Goal: Information Seeking & Learning: Learn about a topic

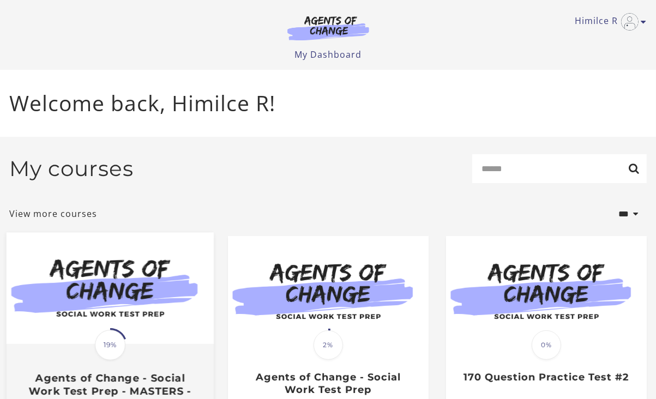
click at [136, 344] on img at bounding box center [109, 289] width 207 height 112
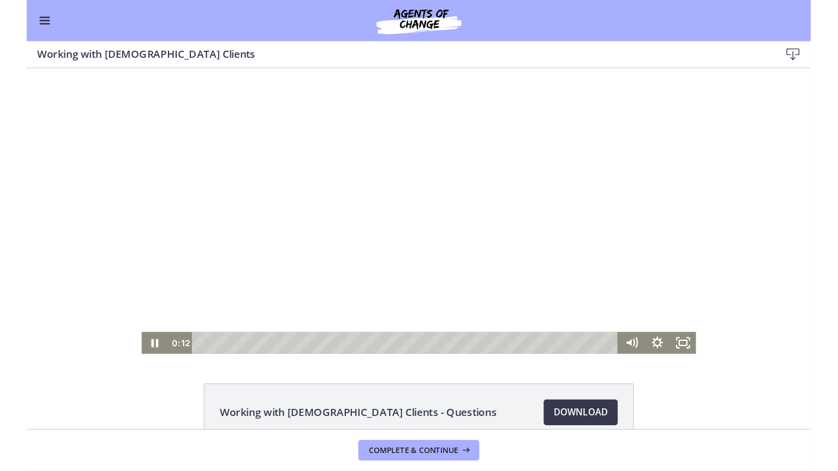
scroll to position [62, 0]
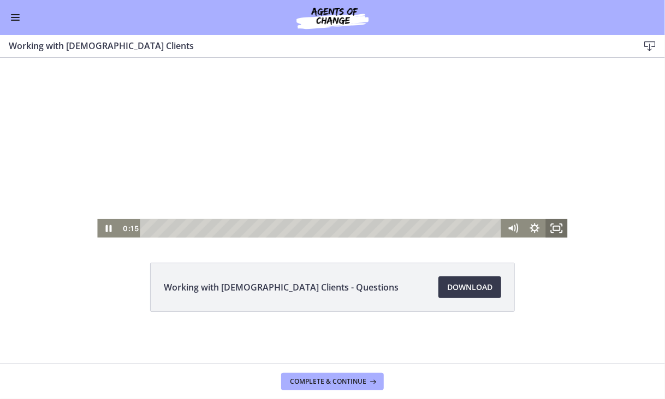
click at [552, 228] on icon "Fullscreen" at bounding box center [557, 228] width 22 height 19
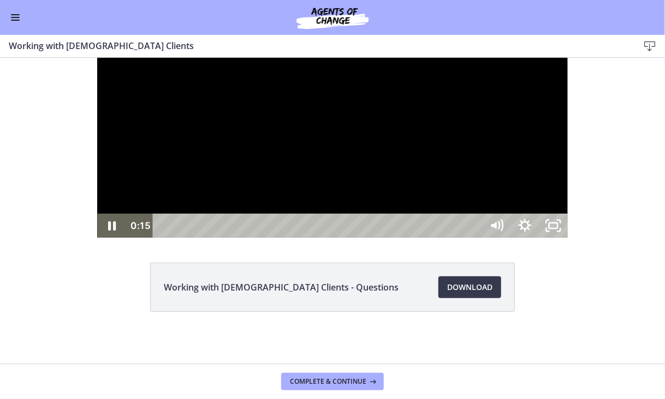
scroll to position [0, 0]
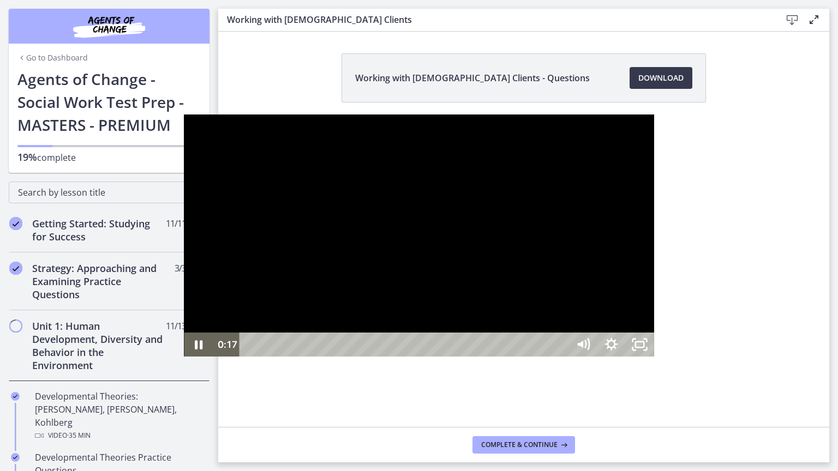
click at [654, 246] on div at bounding box center [419, 236] width 470 height 242
click at [183, 360] on icon "Play Video" at bounding box center [200, 345] width 34 height 29
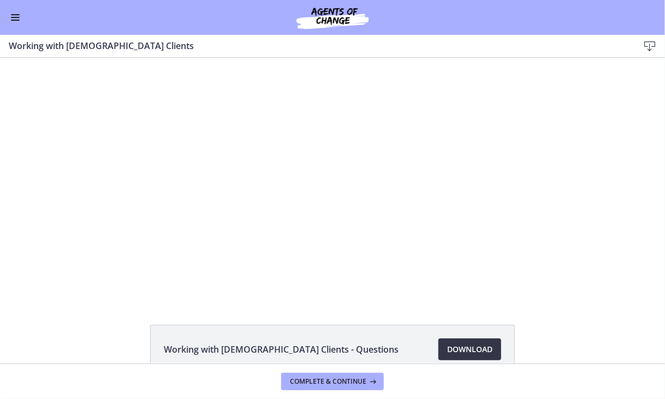
click at [471, 348] on span "Download Opens in a new window" at bounding box center [469, 349] width 45 height 13
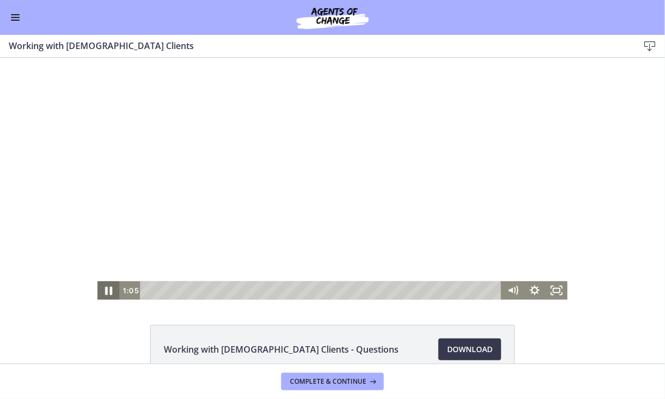
drag, startPoint x: 104, startPoint y: 288, endPoint x: 98, endPoint y: 292, distance: 7.0
click at [104, 288] on icon "Pause" at bounding box center [108, 290] width 26 height 22
click at [100, 294] on icon "Play Video" at bounding box center [109, 290] width 22 height 19
click at [554, 290] on icon "Fullscreen" at bounding box center [556, 290] width 26 height 22
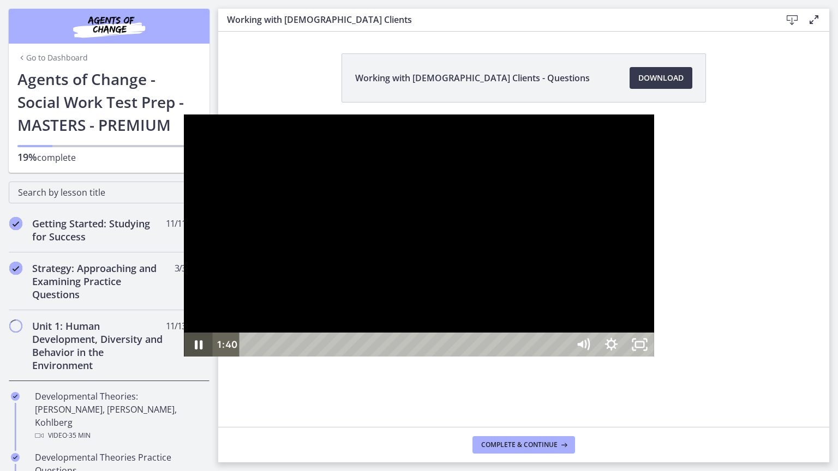
click at [195, 350] on icon "Pause" at bounding box center [199, 344] width 8 height 9
click at [645, 348] on rect "Unfullscreen" at bounding box center [639, 345] width 10 height 7
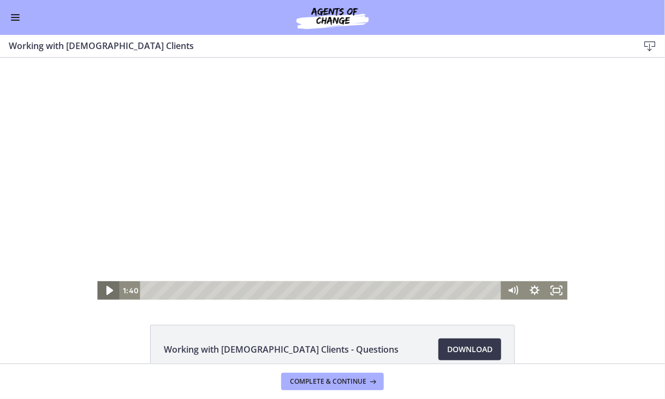
click at [106, 292] on icon "Play Video" at bounding box center [109, 290] width 7 height 9
click at [523, 283] on div "56:32 56:15" at bounding box center [332, 290] width 470 height 19
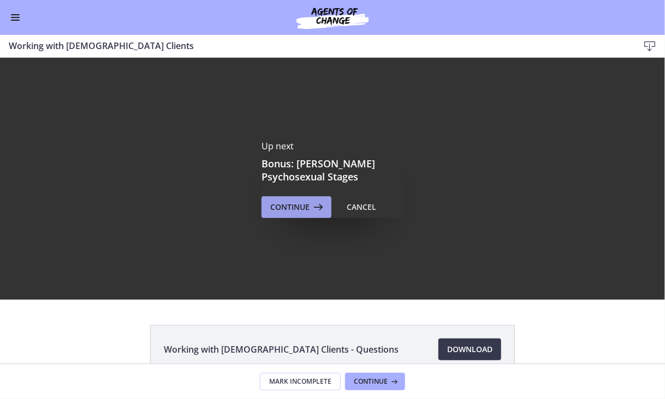
click at [302, 205] on span "Continue" at bounding box center [289, 207] width 39 height 13
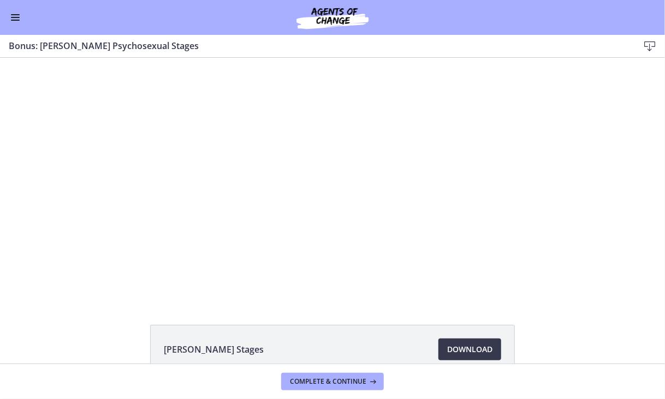
click at [608, 246] on div "Click for sound @keyframes VOLUME_SMALL_WAVE_FLASH { 0% { opacity: 0; } 33% { o…" at bounding box center [332, 178] width 665 height 242
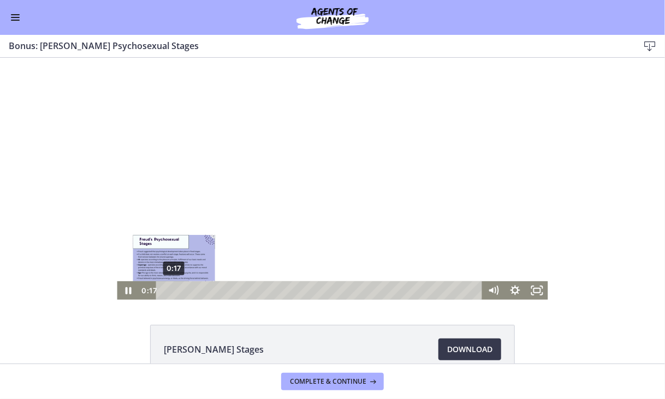
click at [164, 294] on div "0:17" at bounding box center [320, 290] width 313 height 19
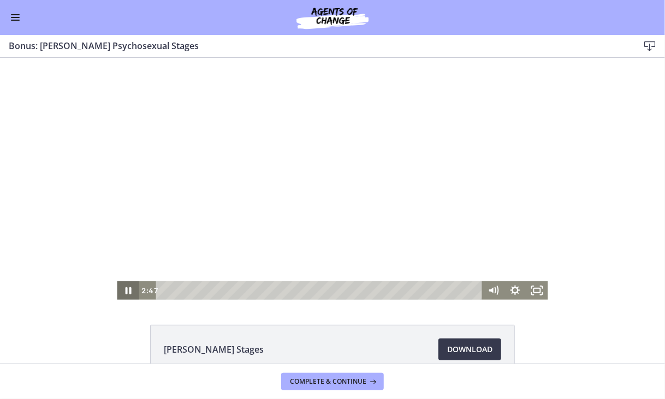
click at [125, 291] on icon "Pause" at bounding box center [128, 290] width 6 height 7
click at [127, 291] on icon "Play Video" at bounding box center [129, 290] width 26 height 22
click at [125, 288] on icon "Pause" at bounding box center [128, 290] width 6 height 7
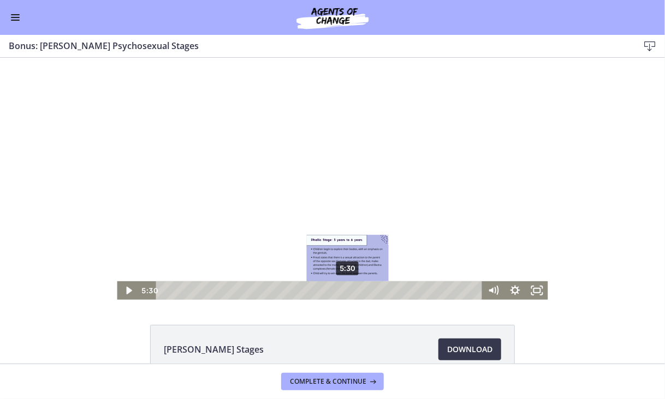
drag, startPoint x: 359, startPoint y: 291, endPoint x: 343, endPoint y: 291, distance: 15.8
click at [344, 291] on div "Playbar" at bounding box center [347, 290] width 6 height 6
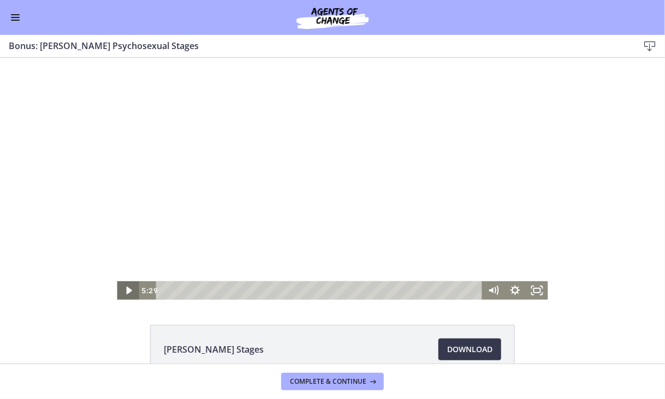
click at [126, 291] on icon "Play Video" at bounding box center [129, 290] width 22 height 19
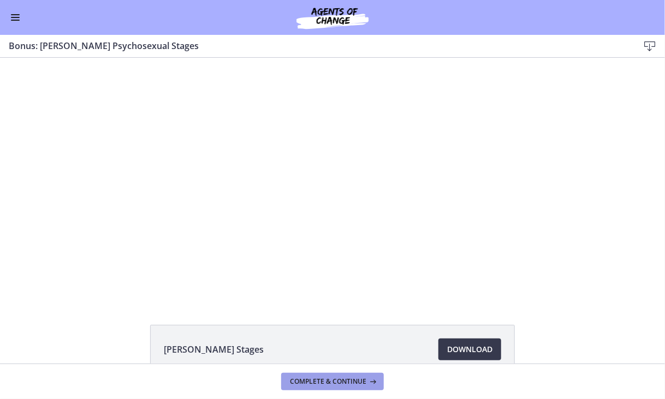
click at [351, 380] on span "Complete & continue" at bounding box center [328, 382] width 76 height 9
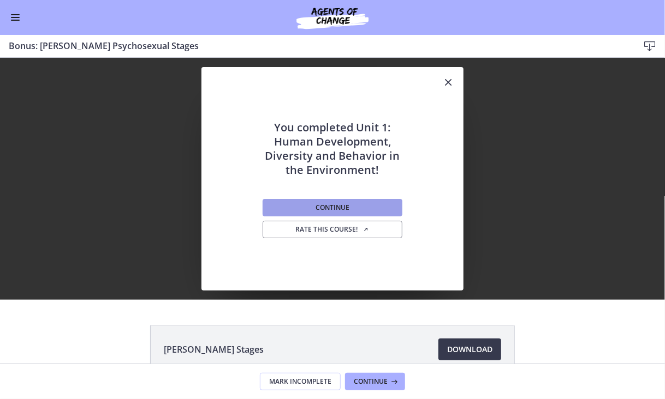
click at [324, 209] on span "Continue" at bounding box center [332, 207] width 34 height 9
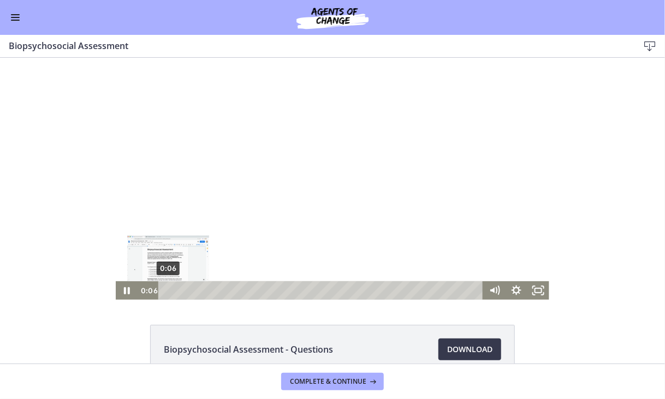
click at [166, 294] on div "0:06" at bounding box center [322, 290] width 312 height 19
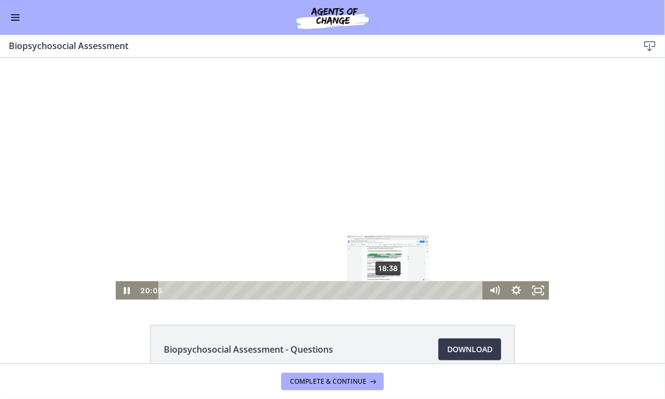
drag, startPoint x: 174, startPoint y: 293, endPoint x: 386, endPoint y: 291, distance: 212.2
click at [386, 291] on div "18:38" at bounding box center [322, 290] width 312 height 19
click at [373, 294] on div "17:41" at bounding box center [322, 290] width 312 height 19
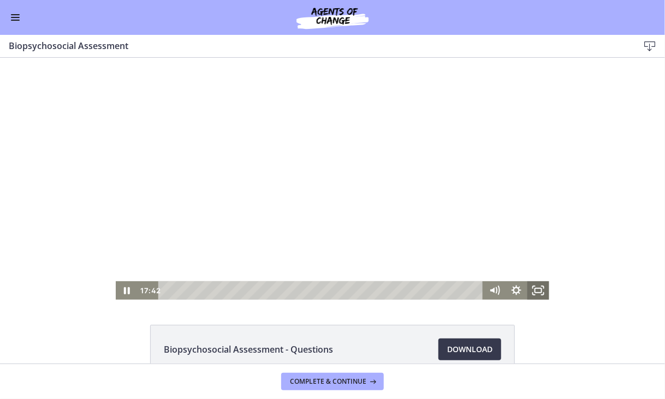
click at [535, 288] on rect "Fullscreen" at bounding box center [538, 290] width 7 height 4
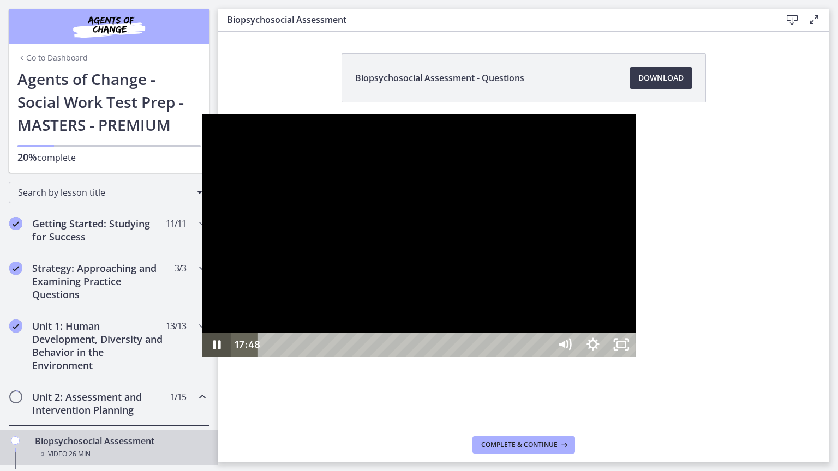
click at [202, 357] on icon "Pause" at bounding box center [216, 345] width 28 height 24
click at [201, 360] on icon "Play Video" at bounding box center [218, 345] width 34 height 29
click at [212, 351] on icon "Pause" at bounding box center [216, 345] width 9 height 11
click at [214, 351] on icon "Play Video" at bounding box center [218, 345] width 9 height 12
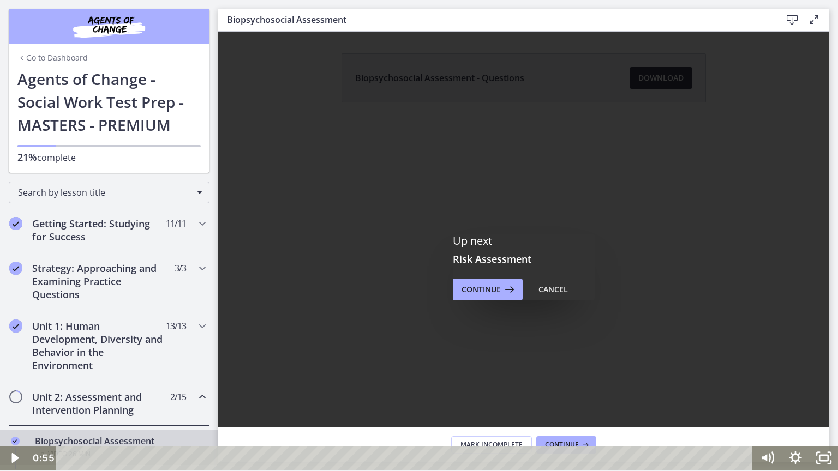
click at [249, 17] on div at bounding box center [419, 235] width 838 height 469
click at [664, 399] on rect "Fullscreen" at bounding box center [824, 457] width 10 height 7
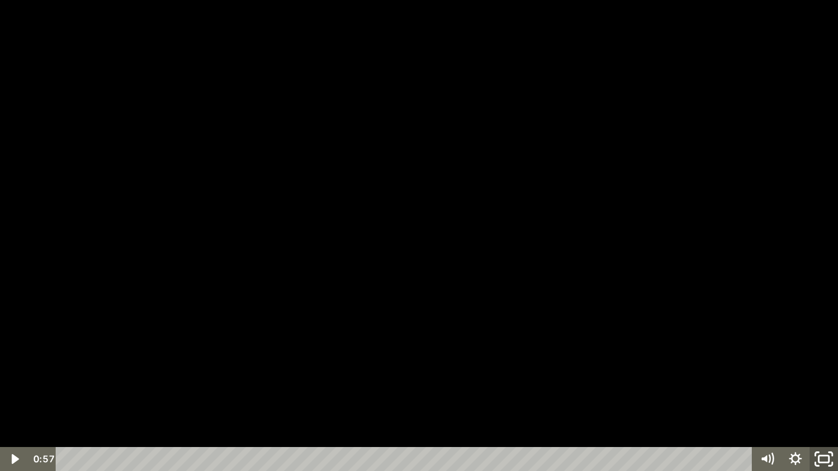
click at [664, 399] on icon "Unfullscreen" at bounding box center [824, 459] width 34 height 29
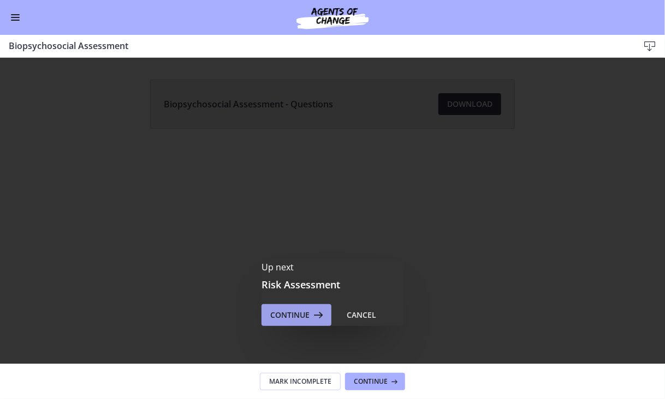
click at [310, 318] on icon at bounding box center [316, 315] width 15 height 13
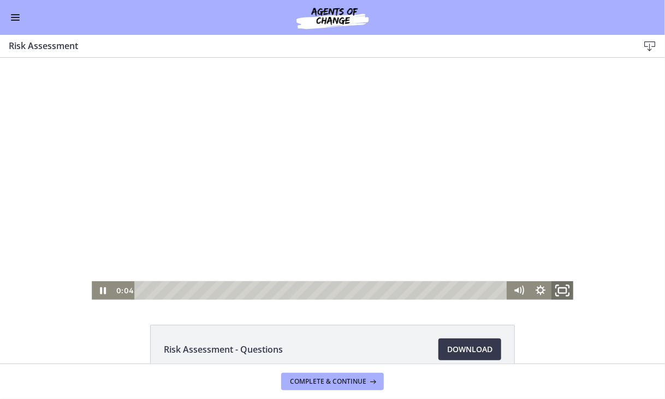
click at [565, 291] on icon "Fullscreen" at bounding box center [562, 290] width 26 height 22
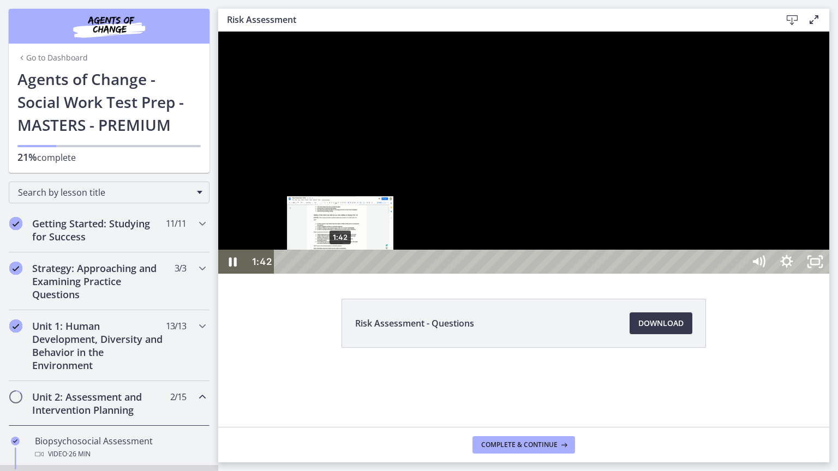
click at [332, 274] on div "1:42" at bounding box center [510, 262] width 453 height 24
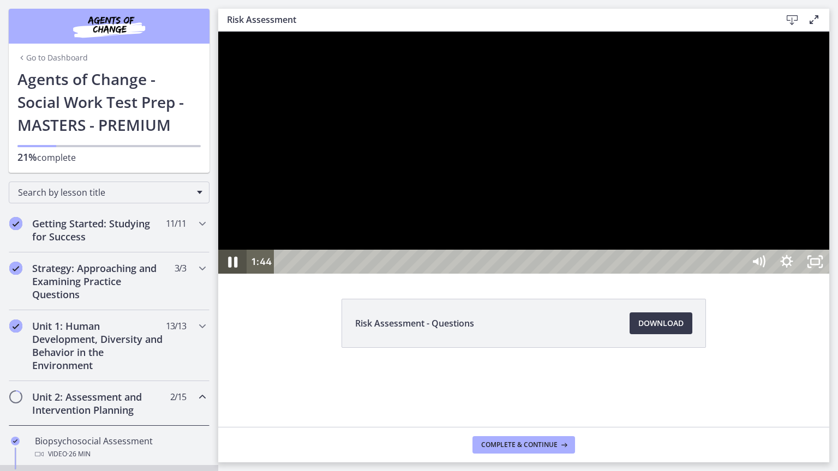
click at [236, 268] on icon "Pause" at bounding box center [232, 262] width 9 height 11
drag, startPoint x: 234, startPoint y: 491, endPoint x: 238, endPoint y: 486, distance: 6.6
click at [236, 268] on icon "Play Video" at bounding box center [234, 262] width 9 height 12
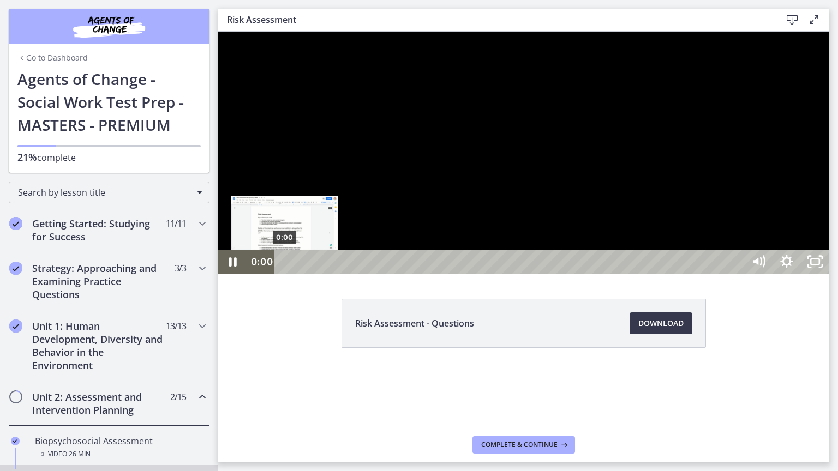
click at [284, 274] on div "0:00" at bounding box center [510, 262] width 453 height 24
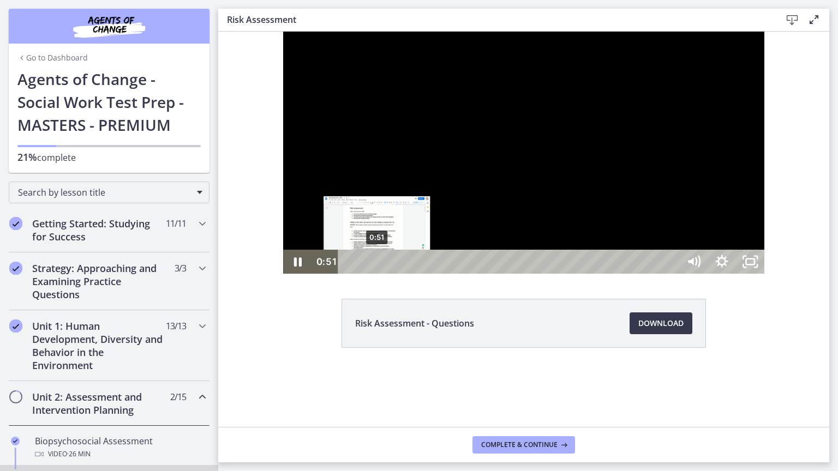
click at [349, 274] on div "0:51" at bounding box center [511, 262] width 324 height 24
click at [349, 274] on div "1:05" at bounding box center [511, 262] width 324 height 24
click at [349, 274] on div "0:42" at bounding box center [511, 262] width 324 height 24
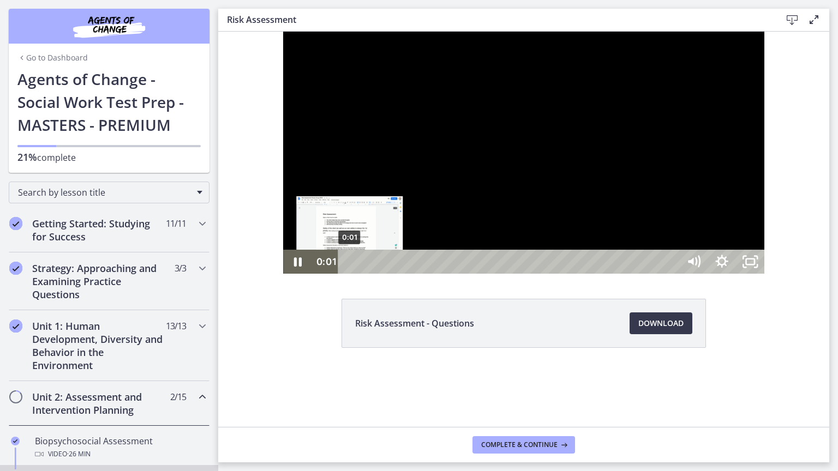
drag, startPoint x: 310, startPoint y: 488, endPoint x: 285, endPoint y: 492, distance: 24.9
click at [345, 266] on div "Playbar" at bounding box center [349, 262] width 8 height 8
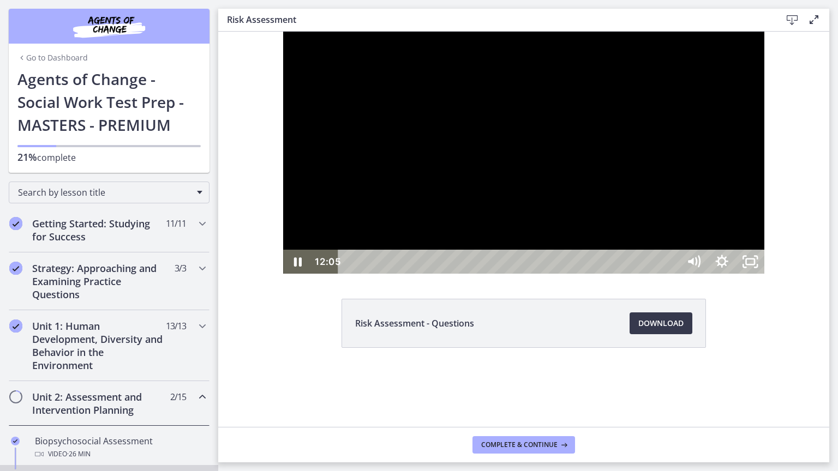
click at [296, 274] on div at bounding box center [523, 153] width 481 height 242
click at [295, 267] on icon "Play Video" at bounding box center [298, 262] width 7 height 10
drag, startPoint x: 226, startPoint y: 488, endPoint x: 230, endPoint y: 482, distance: 6.4
click at [280, 277] on icon "Pause" at bounding box center [297, 262] width 34 height 29
click at [282, 277] on icon "Play Video" at bounding box center [299, 262] width 34 height 29
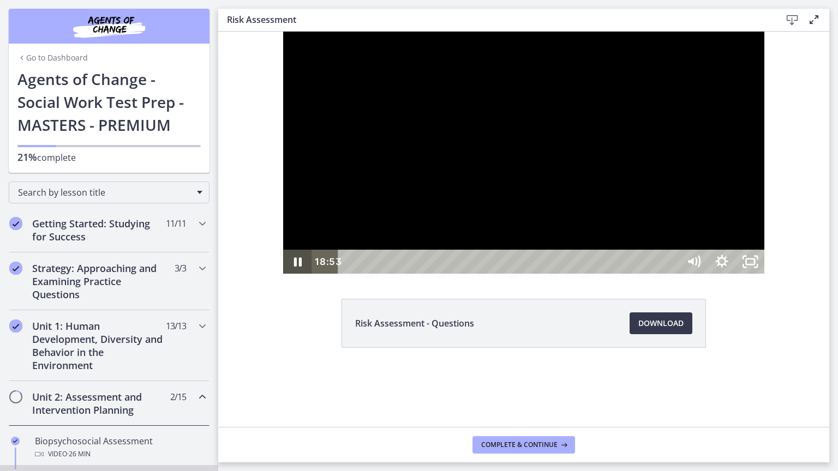
click at [283, 274] on icon "Pause" at bounding box center [297, 262] width 28 height 24
drag, startPoint x: 962, startPoint y: 425, endPoint x: 936, endPoint y: 416, distance: 27.8
click at [764, 274] on div at bounding box center [523, 153] width 481 height 242
drag, startPoint x: 903, startPoint y: 490, endPoint x: 885, endPoint y: 492, distance: 17.5
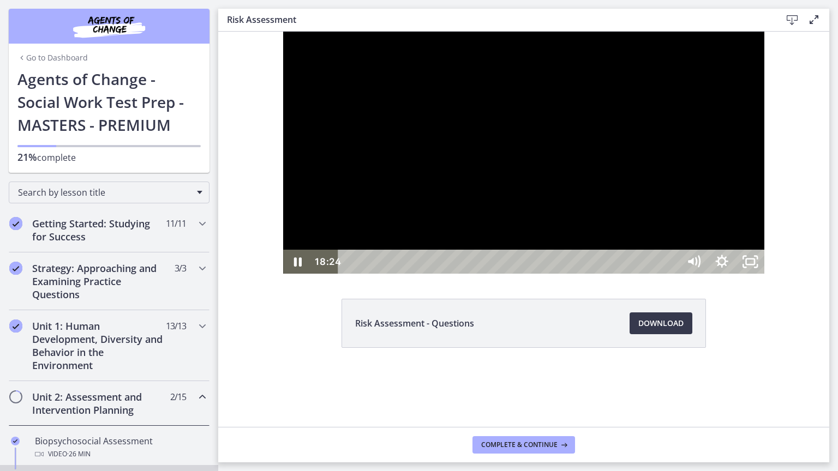
click at [344, 274] on div at bounding box center [523, 153] width 481 height 242
click at [282, 277] on icon "Play Video" at bounding box center [299, 262] width 34 height 29
click at [283, 274] on icon "Pause" at bounding box center [297, 262] width 28 height 24
click at [294, 268] on icon "Play Video" at bounding box center [298, 262] width 9 height 12
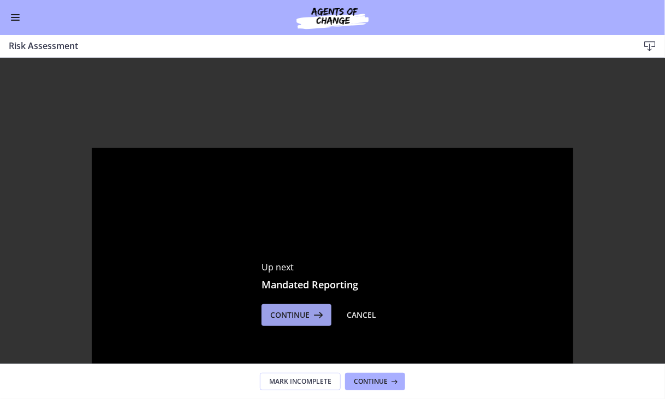
click at [309, 317] on icon at bounding box center [316, 315] width 15 height 13
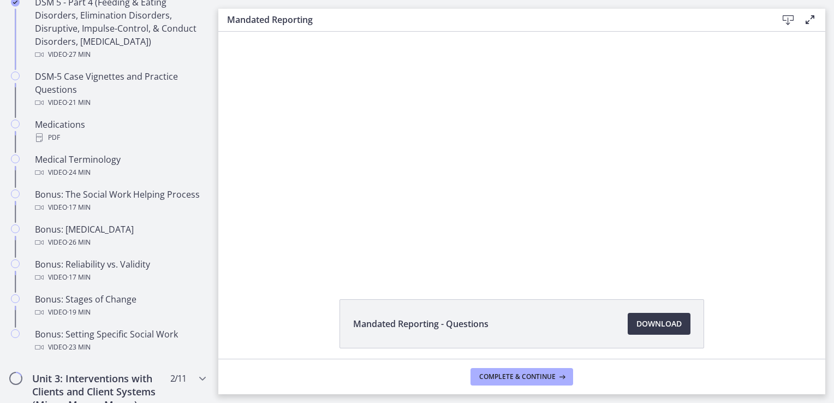
scroll to position [1018, 0]
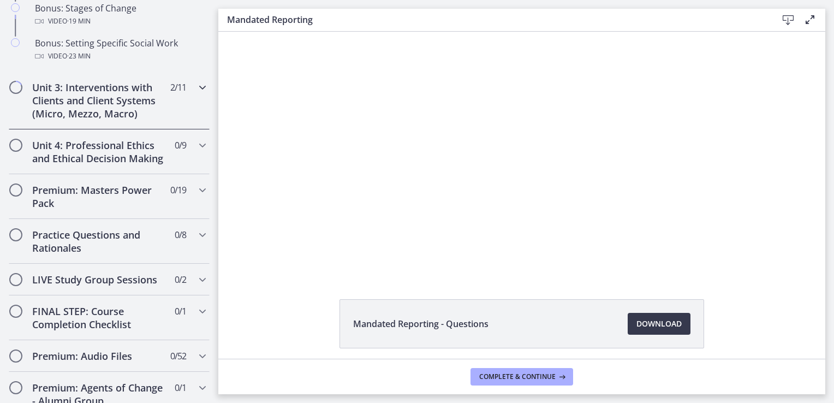
click at [196, 94] on icon "Chapters" at bounding box center [202, 87] width 13 height 13
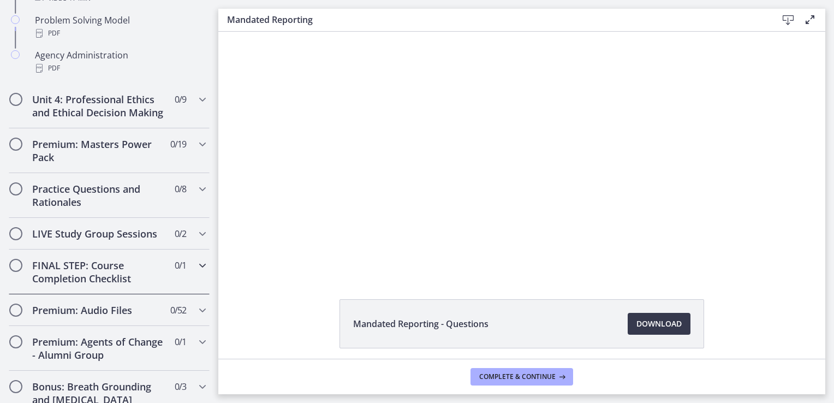
scroll to position [812, 0]
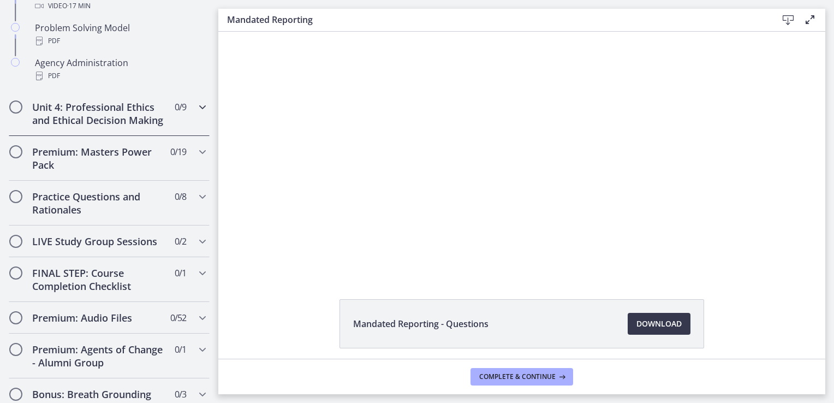
click at [196, 105] on icon "Chapters" at bounding box center [202, 106] width 13 height 13
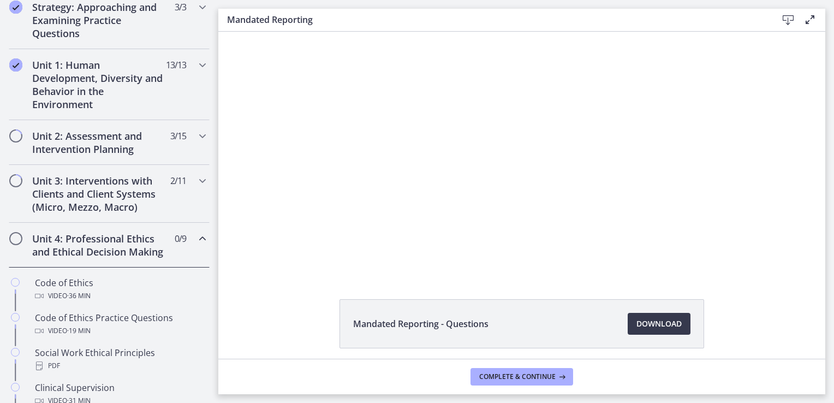
scroll to position [229, 0]
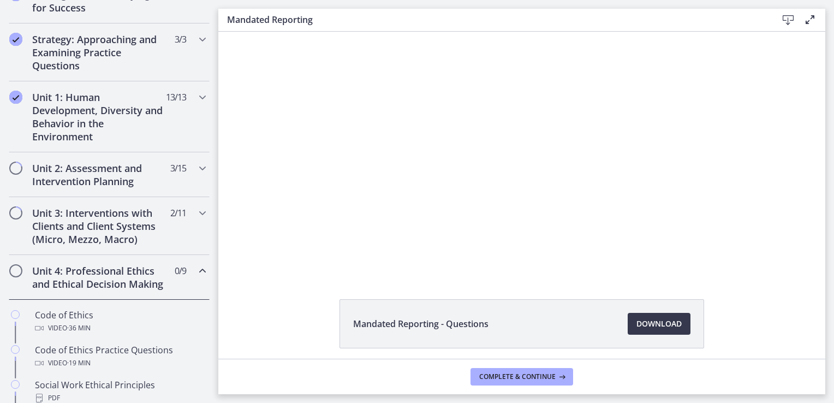
click at [196, 267] on icon "Chapters" at bounding box center [202, 270] width 13 height 13
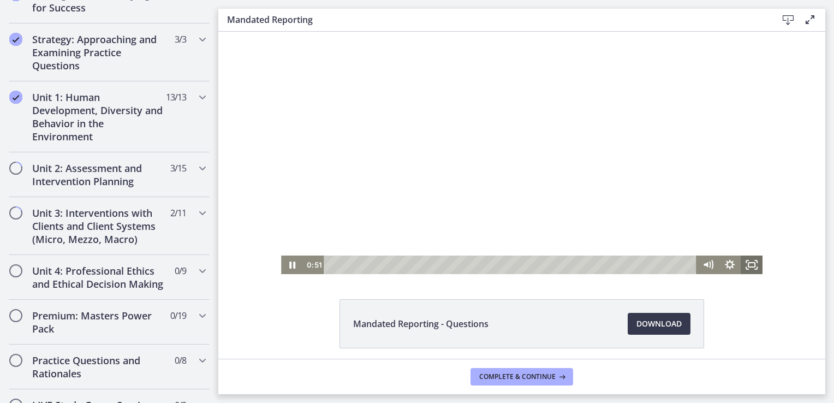
click at [751, 266] on rect "Fullscreen" at bounding box center [751, 264] width 7 height 4
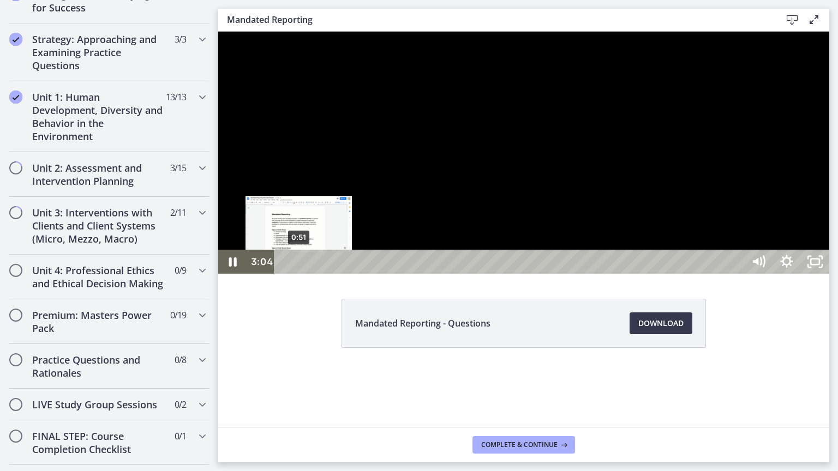
click at [299, 274] on div "0:51" at bounding box center [510, 262] width 453 height 24
drag, startPoint x: 299, startPoint y: 490, endPoint x: 293, endPoint y: 490, distance: 6.0
click at [293, 266] on div "Playbar" at bounding box center [293, 262] width 8 height 8
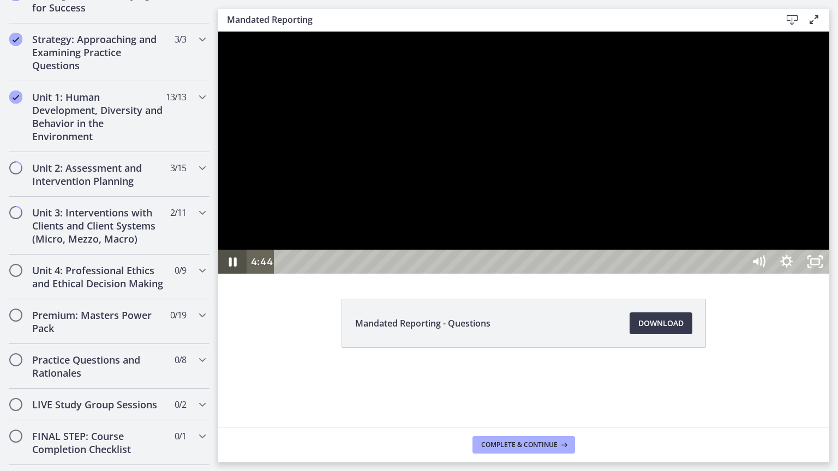
click at [231, 274] on icon "Pause" at bounding box center [232, 262] width 28 height 24
click at [232, 268] on icon "Play Video" at bounding box center [234, 262] width 9 height 12
click at [235, 267] on icon "Pause" at bounding box center [233, 262] width 8 height 9
click at [829, 213] on div at bounding box center [523, 153] width 611 height 242
click at [829, 274] on icon "Unfullscreen" at bounding box center [815, 262] width 28 height 24
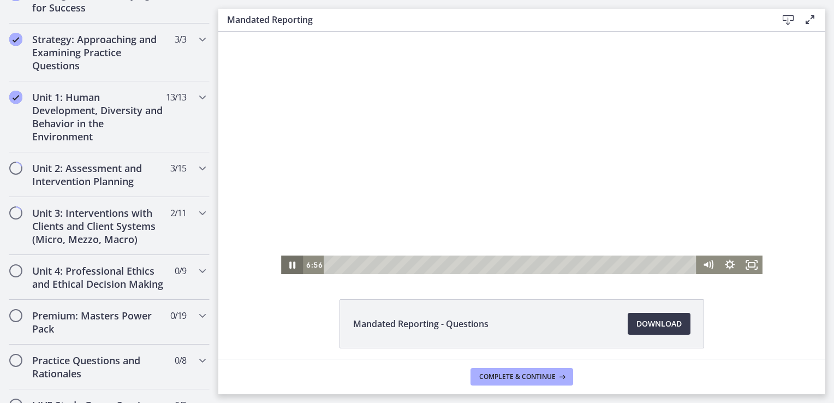
click at [289, 261] on icon "Pause" at bounding box center [292, 264] width 6 height 7
